Goal: Navigation & Orientation: Find specific page/section

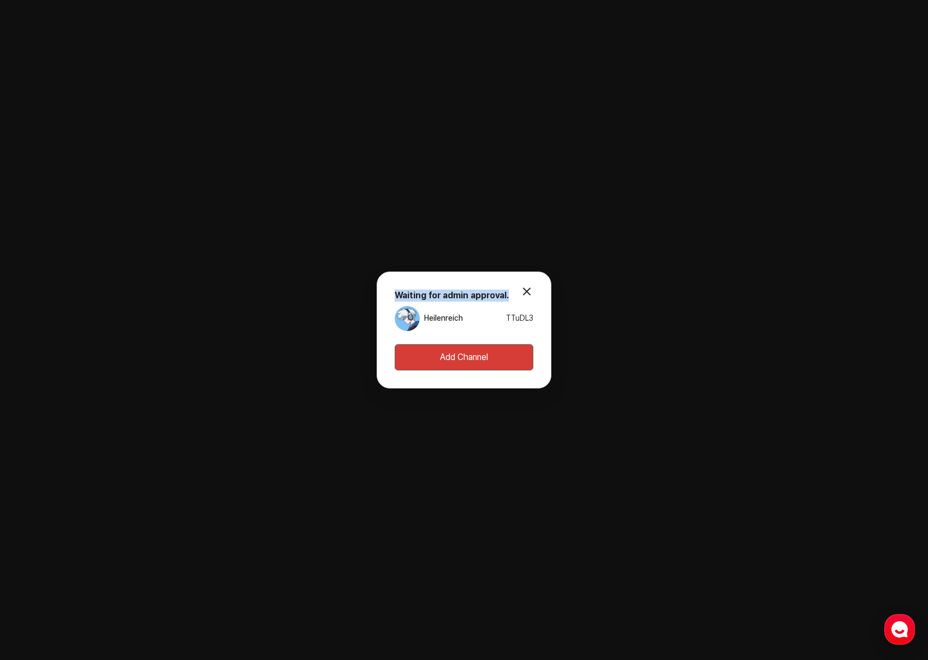
drag, startPoint x: 503, startPoint y: 295, endPoint x: 395, endPoint y: 297, distance: 108.7
click at [395, 297] on div "Waiting for admin approval. Heilenreich TTuDL3" at bounding box center [464, 310] width 139 height 42
click at [523, 288] on button "modal.close" at bounding box center [527, 292] width 22 height 22
click at [526, 290] on button "modal.close" at bounding box center [527, 292] width 22 height 22
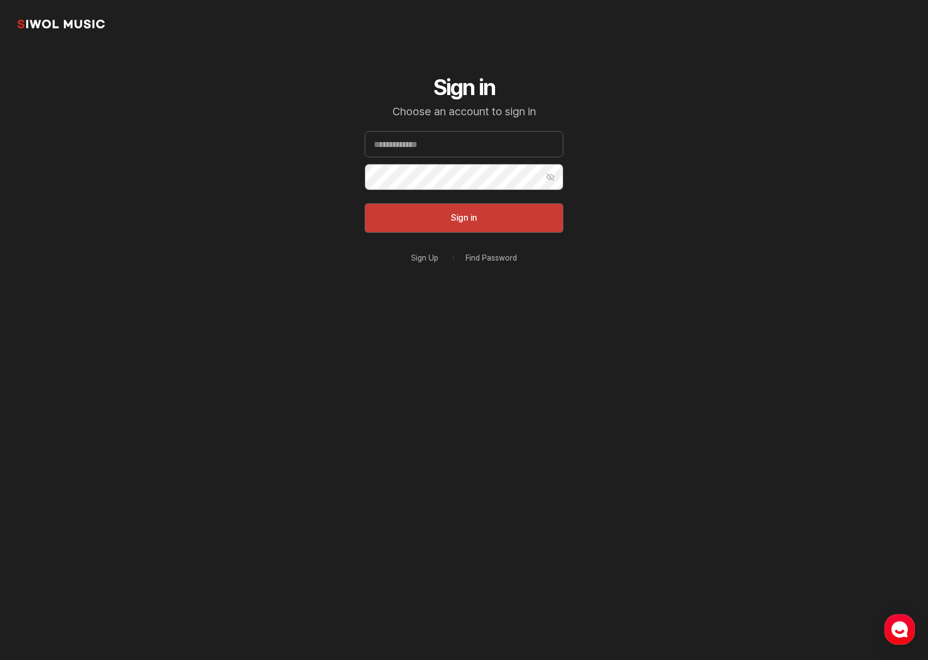
click at [408, 149] on input "Email" at bounding box center [464, 144] width 199 height 26
type input "**********"
click at [435, 210] on button "Sign in" at bounding box center [464, 217] width 199 height 29
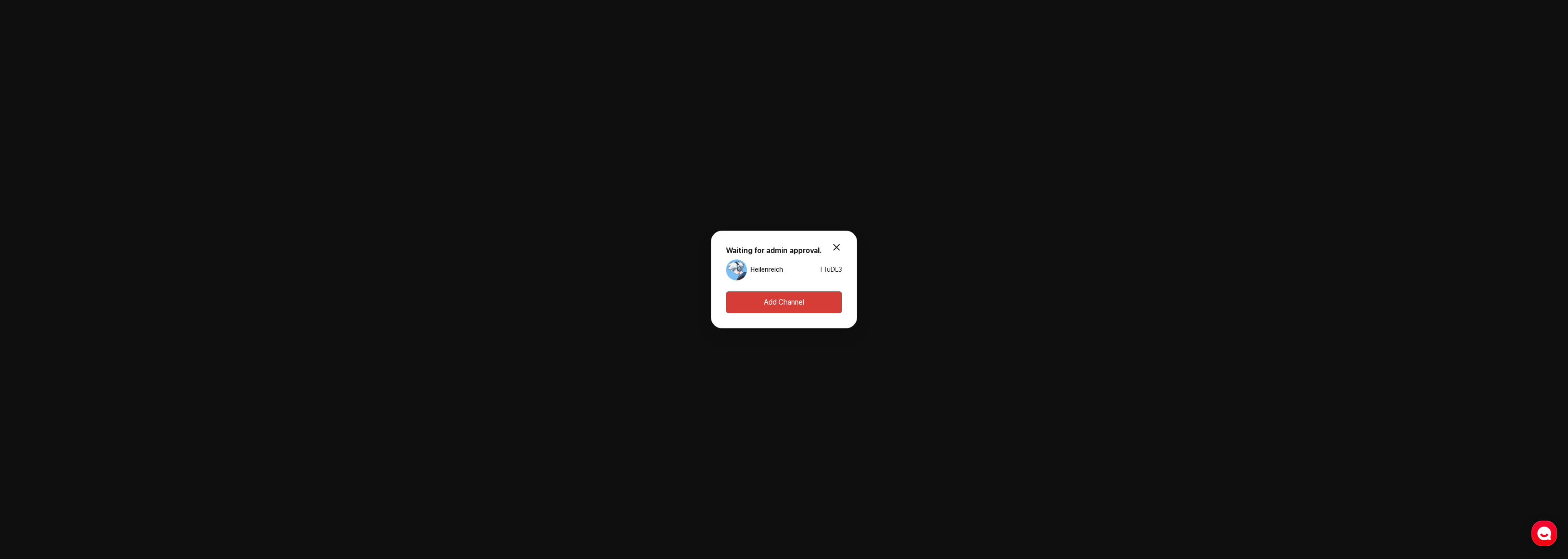
click at [1540, 533] on use "button" at bounding box center [1544, 534] width 13 height 13
